Goal: Obtain resource: Obtain resource

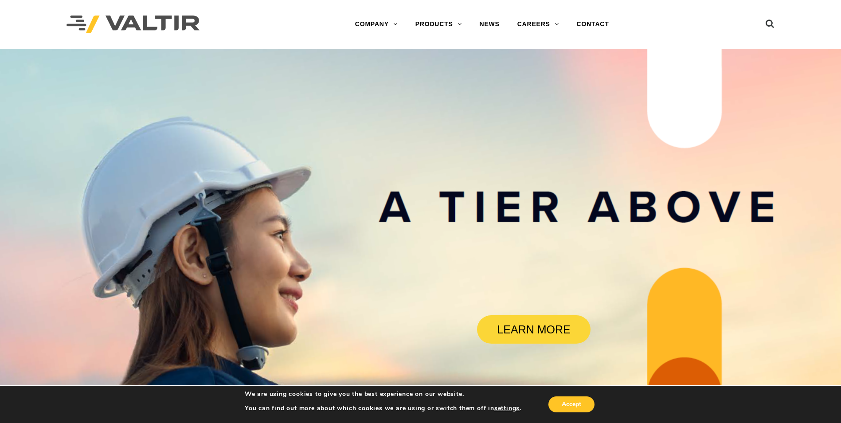
click at [568, 394] on div "We are using cookies to give you the best experience on our website. You can fi…" at bounding box center [420, 404] width 378 height 28
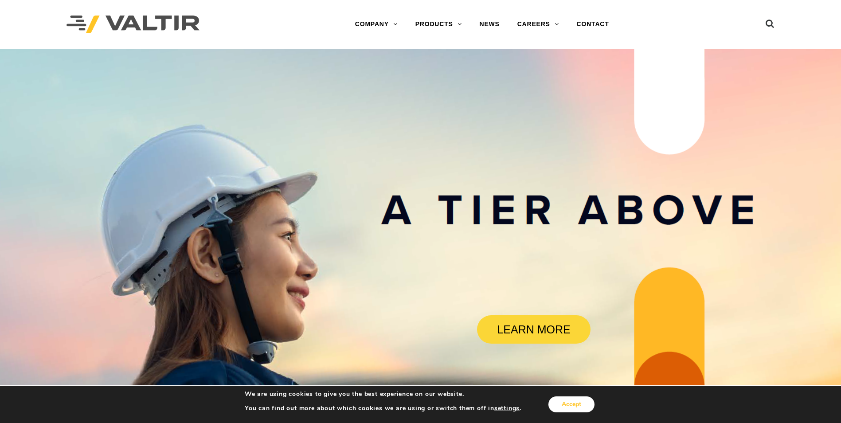
click at [570, 401] on button "Accept" at bounding box center [571, 404] width 46 height 16
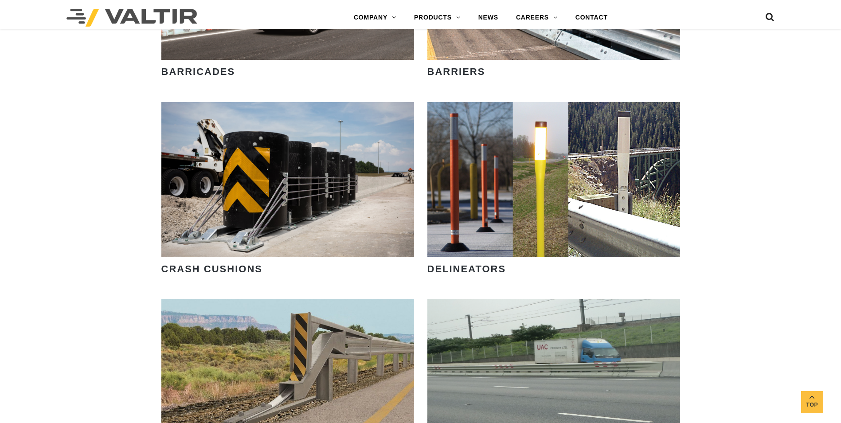
scroll to position [753, 0]
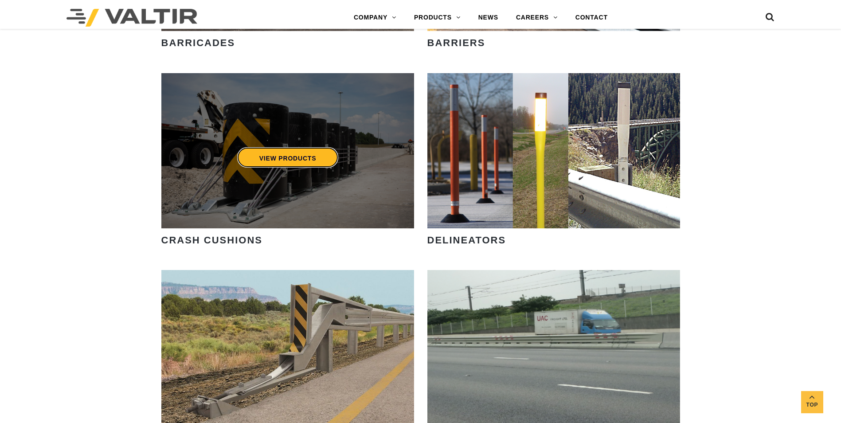
click at [277, 157] on link "VIEW PRODUCTS" at bounding box center [287, 157] width 101 height 20
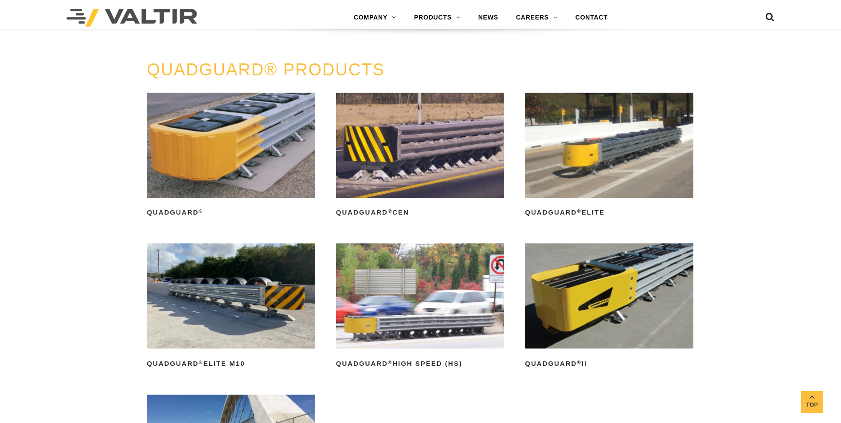
scroll to position [621, 0]
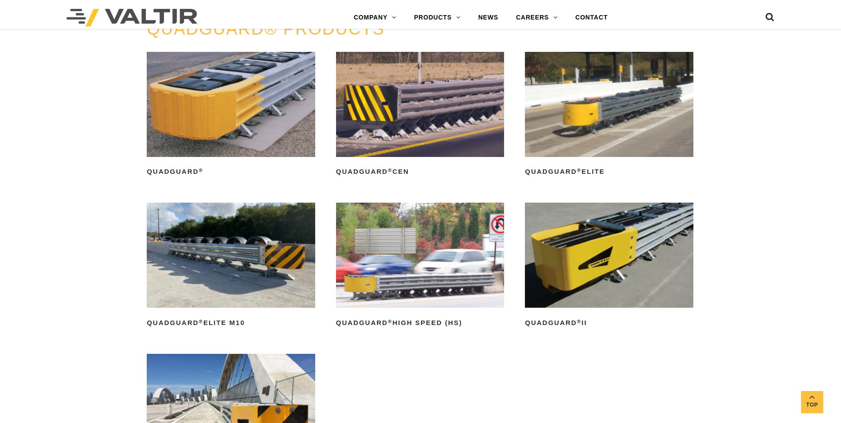
click at [609, 255] on img at bounding box center [609, 255] width 168 height 105
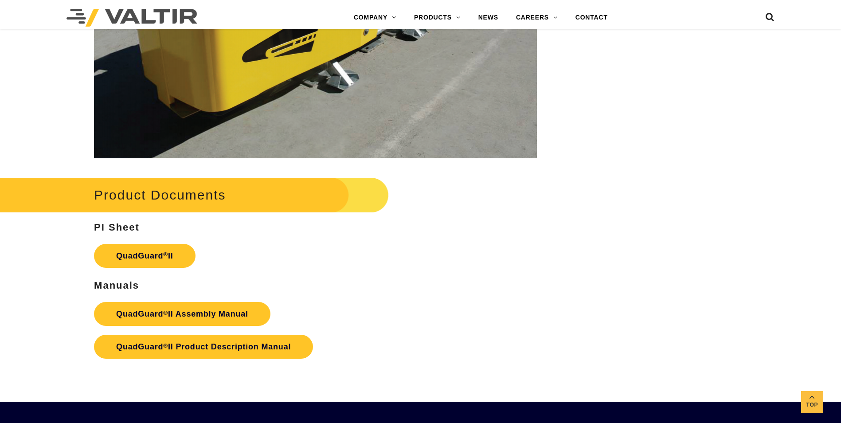
scroll to position [1640, 0]
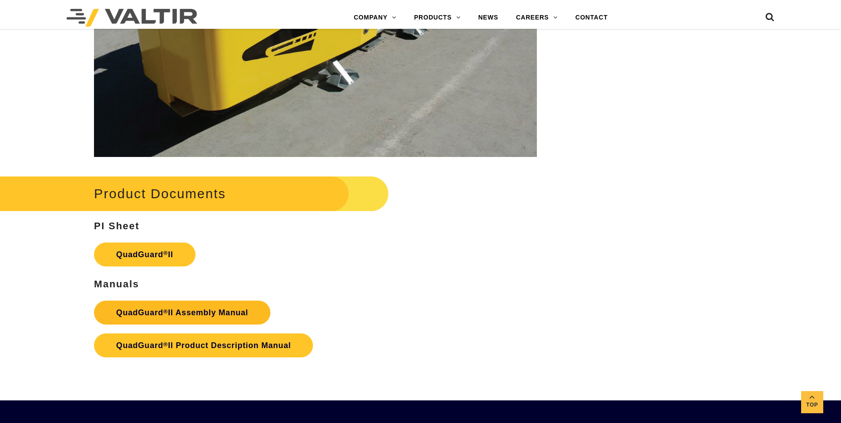
click at [185, 308] on strong "QuadGuard ® II Assembly Manual" at bounding box center [182, 312] width 132 height 9
